Goal: Manage account settings

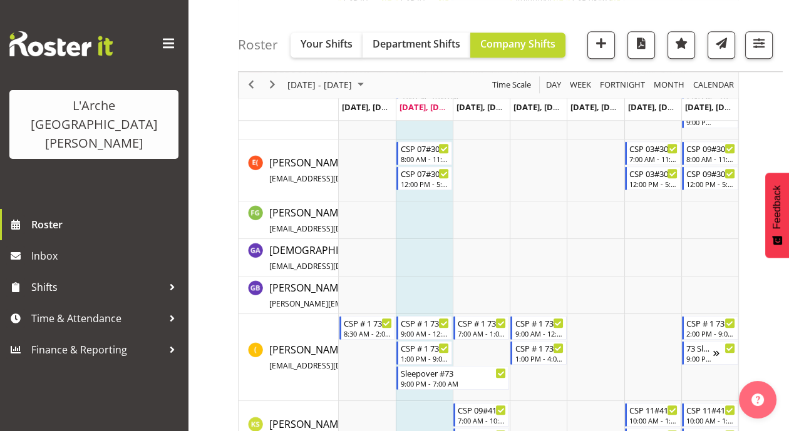
scroll to position [1359, 0]
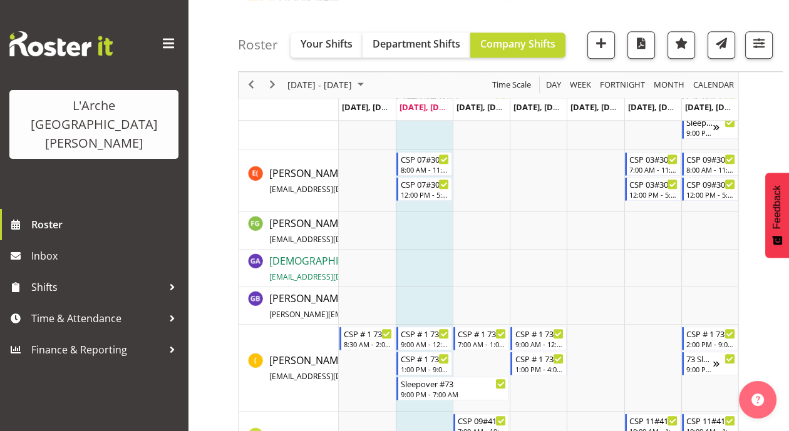
click at [292, 272] on span "[EMAIL_ADDRESS][DOMAIN_NAME]" at bounding box center [331, 277] width 125 height 11
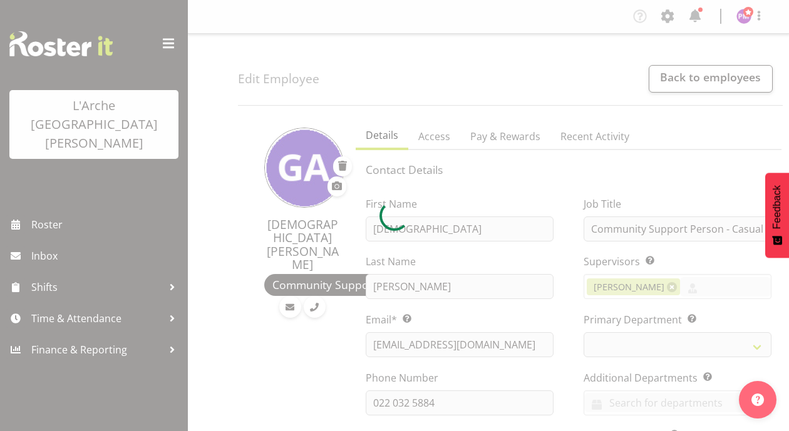
select select "shift"
select select "TimelineWeek"
select select
select select "4"
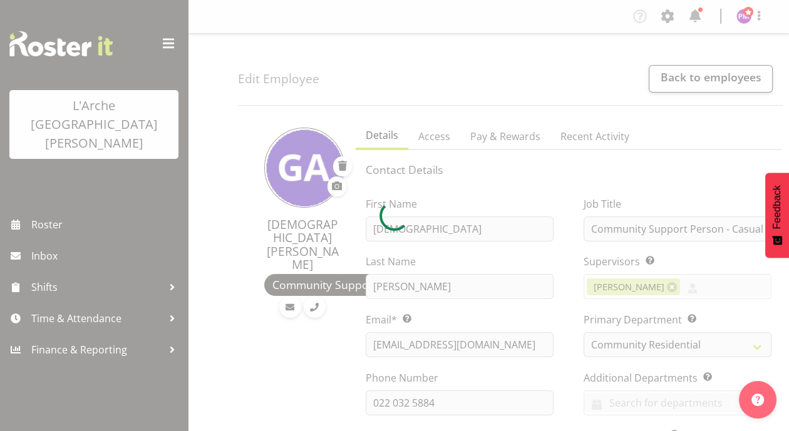
select select "18"
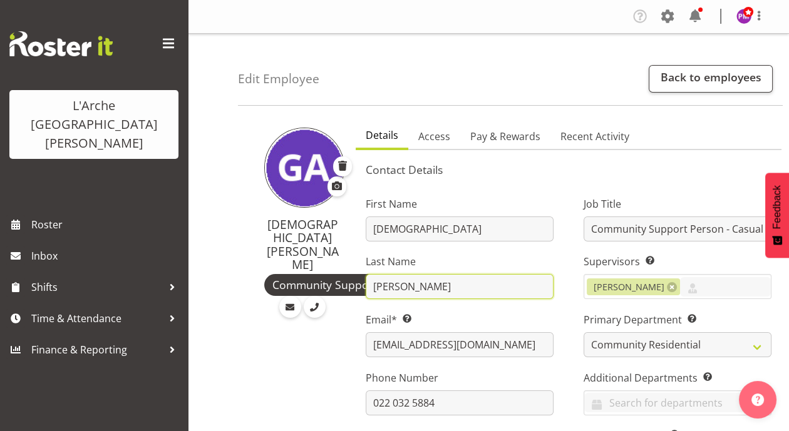
click at [415, 281] on input "[PERSON_NAME]" at bounding box center [460, 286] width 188 height 25
type input "A"
type input "Catangui"
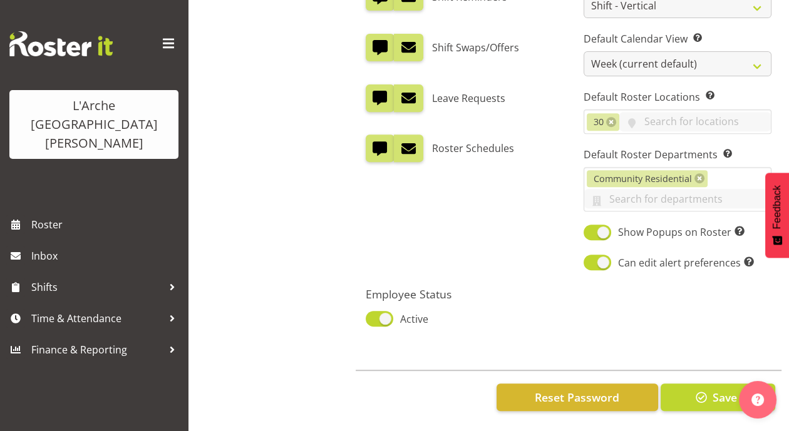
scroll to position [784, 0]
click at [699, 393] on span "button" at bounding box center [701, 397] width 16 height 16
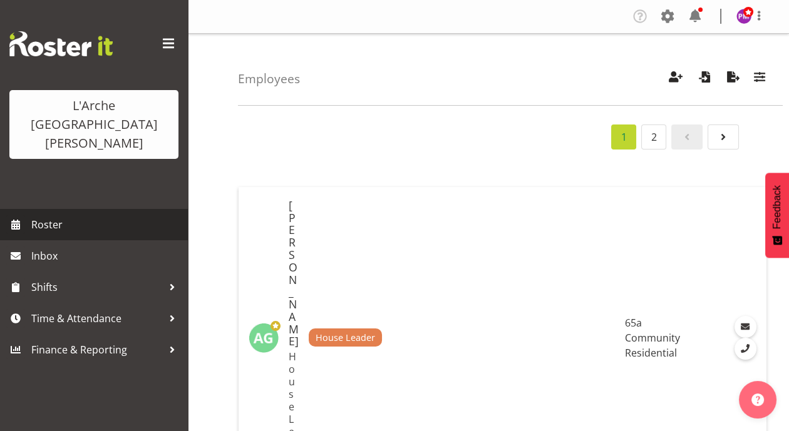
click at [41, 215] on span "Roster" at bounding box center [106, 224] width 150 height 19
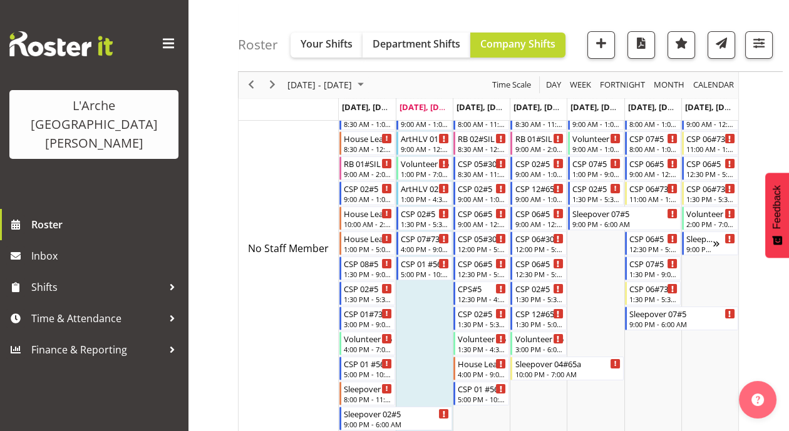
scroll to position [70, 0]
